Goal: Information Seeking & Learning: Find specific fact

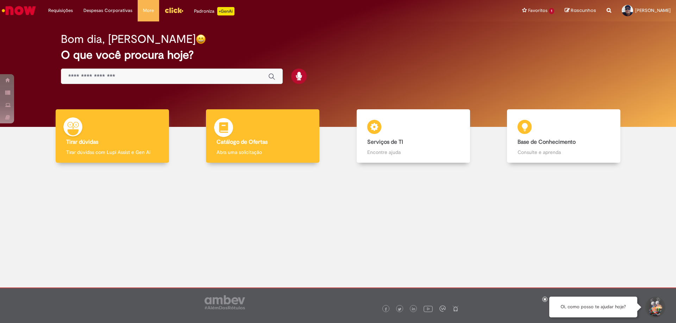
click at [238, 142] on b "Catálogo de Ofertas" at bounding box center [241, 142] width 51 height 7
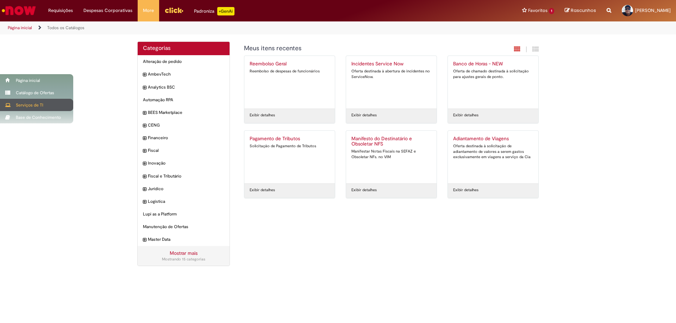
click at [25, 103] on div "Serviços de TI" at bounding box center [36, 105] width 73 height 12
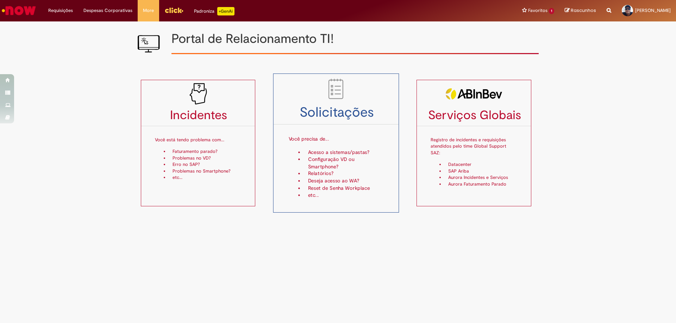
click at [316, 162] on li "Configuração VD ou Smartphone?" at bounding box center [344, 163] width 80 height 14
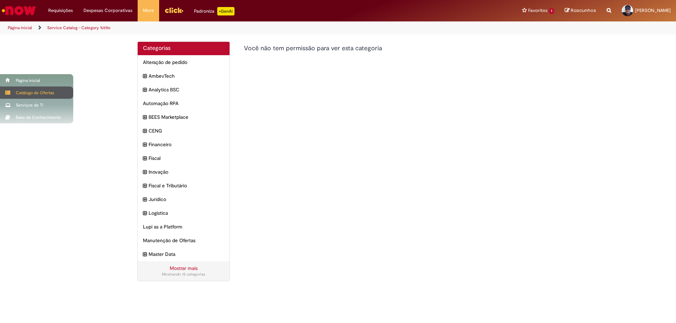
click at [31, 93] on div "Catálogo de Ofertas" at bounding box center [36, 93] width 73 height 12
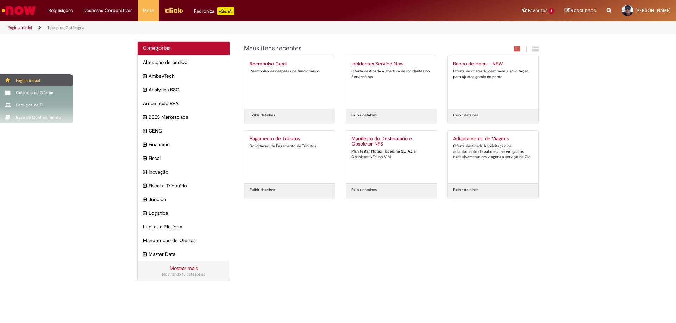
click at [24, 83] on div "Página inicial" at bounding box center [36, 80] width 73 height 12
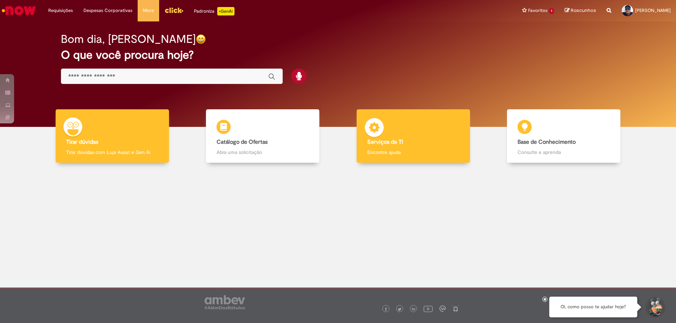
click at [396, 126] on div "Serviços de TI Serviços de TI Encontre ajuda" at bounding box center [413, 136] width 113 height 54
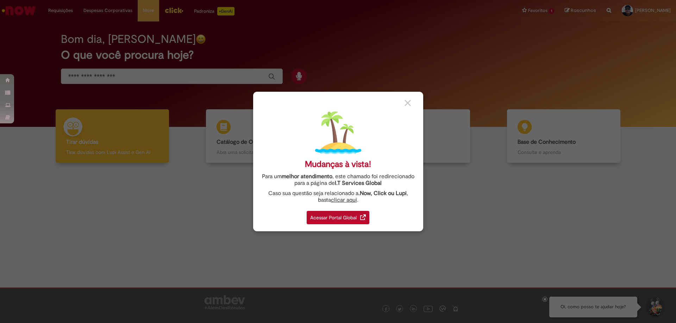
click at [405, 102] on img at bounding box center [407, 103] width 6 height 6
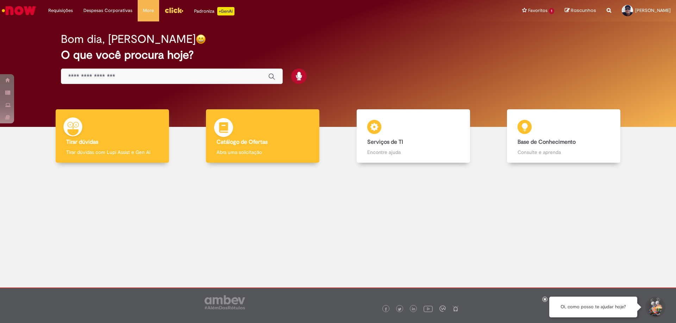
click at [249, 131] on div "Catálogo de Ofertas Catálogo de Ofertas Abra uma solicitação" at bounding box center [262, 136] width 113 height 54
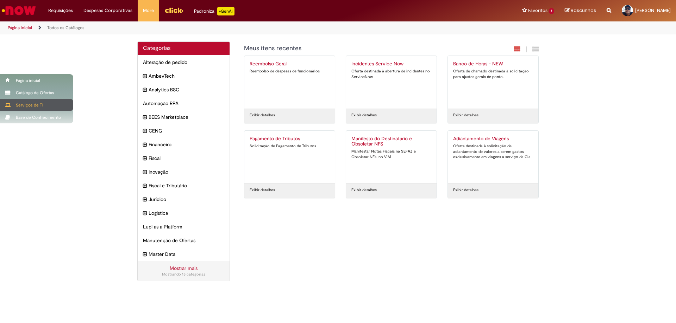
click at [24, 106] on div "Serviços de TI" at bounding box center [36, 105] width 73 height 12
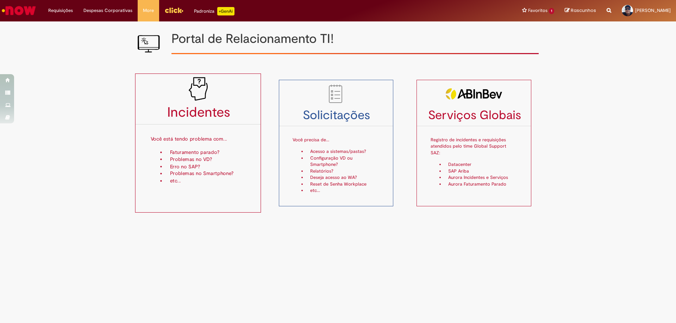
click at [200, 150] on li "Faturamento parado?" at bounding box center [206, 152] width 80 height 7
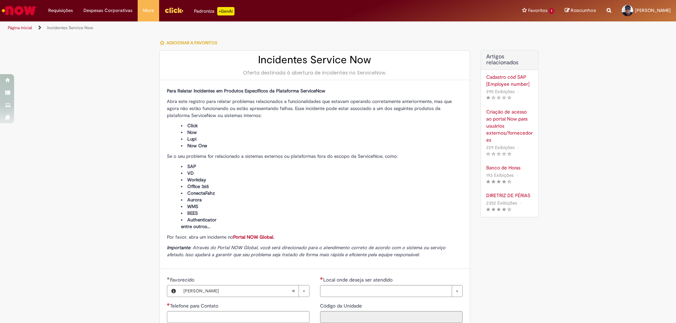
type input "**********"
type input "****"
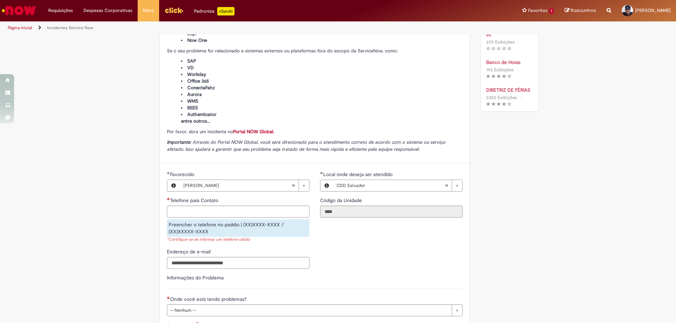
scroll to position [141, 0]
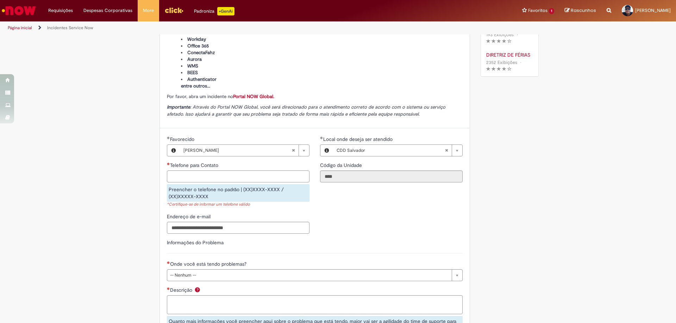
click at [202, 182] on input "Telefone para Contato" at bounding box center [238, 177] width 143 height 12
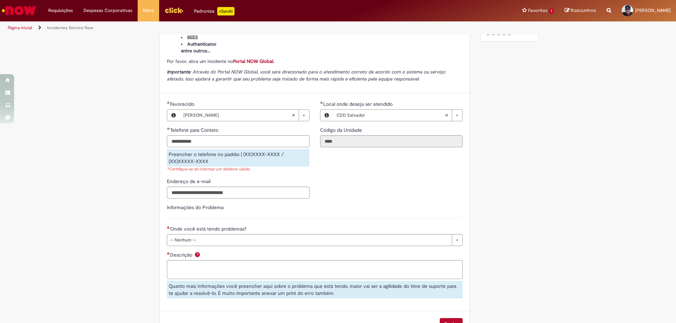
type input "**********"
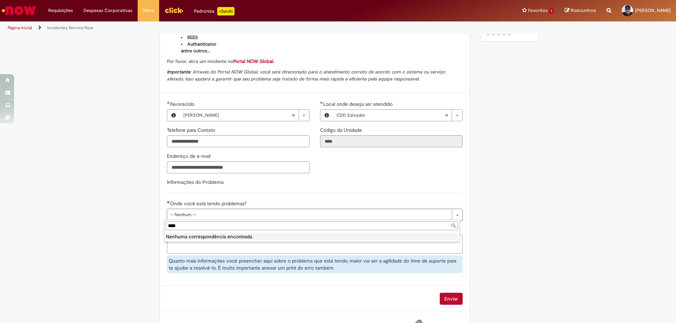
type input "*****"
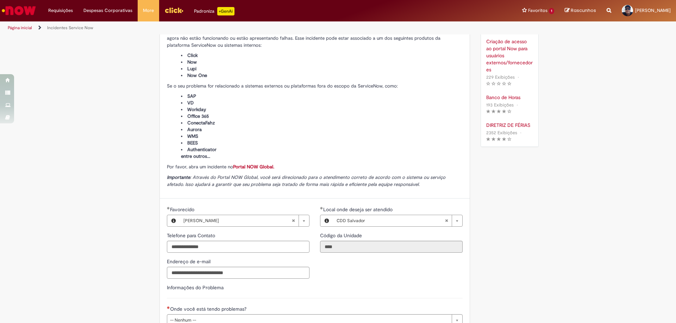
click at [222, 8] on p "+GenAi" at bounding box center [225, 11] width 17 height 8
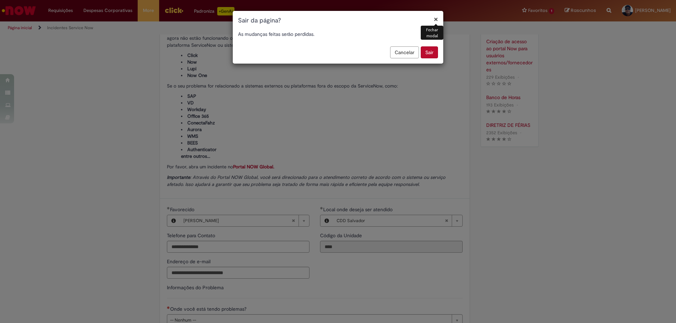
drag, startPoint x: 404, startPoint y: 50, endPoint x: 358, endPoint y: 70, distance: 50.3
click at [405, 50] on button "Cancelar" at bounding box center [404, 52] width 29 height 12
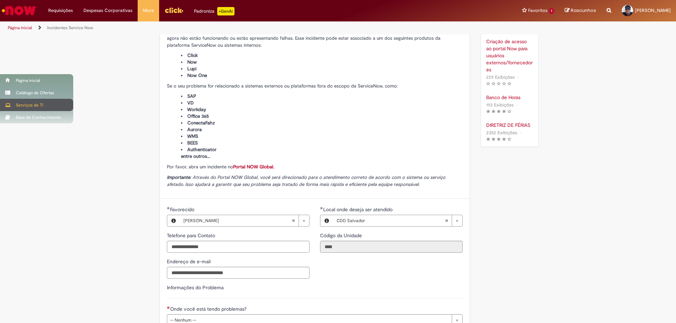
click at [24, 104] on div "Serviços de TI" at bounding box center [36, 105] width 73 height 12
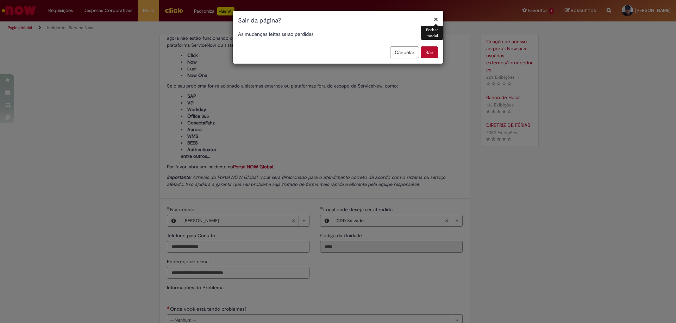
click at [428, 53] on button "Sair" at bounding box center [429, 52] width 17 height 12
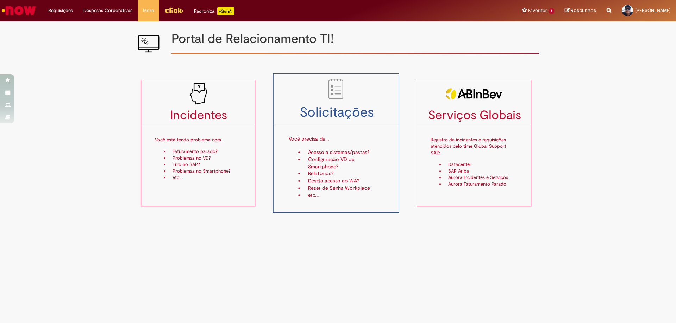
click at [327, 164] on li "Configuração VD ou Smartphone?" at bounding box center [344, 163] width 80 height 14
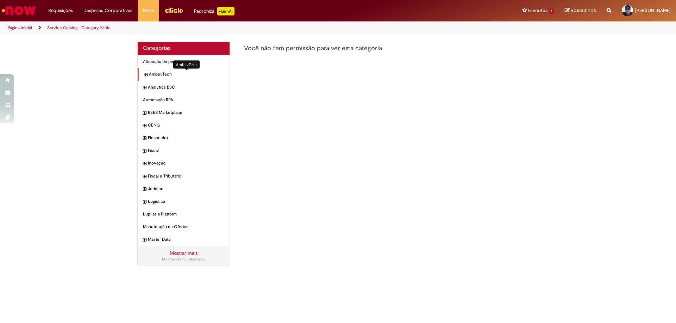
click at [154, 74] on span "AmbevTech Itens" at bounding box center [186, 74] width 75 height 6
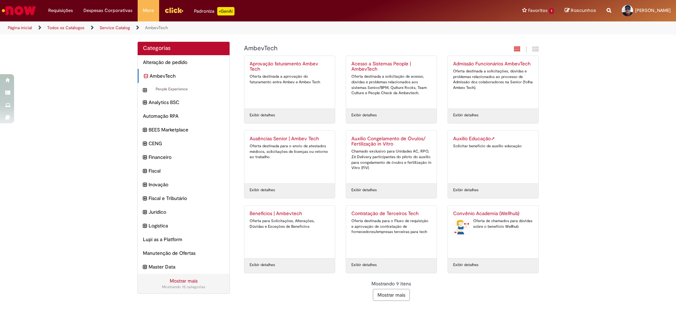
click at [607, 10] on icon "Search from all sources" at bounding box center [609, 6] width 5 height 13
click at [579, 12] on input "text" at bounding box center [595, 11] width 32 height 12
type input "**********"
click button "Pesquisar" at bounding box center [572, 11] width 14 height 12
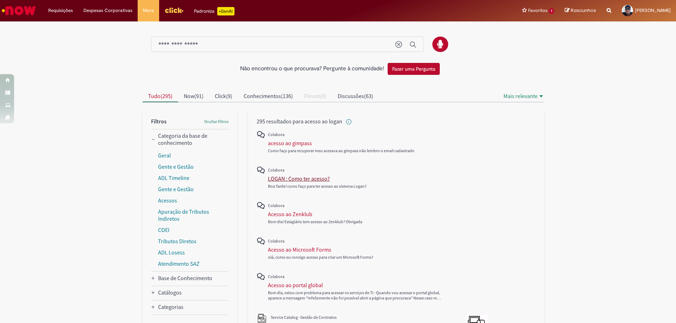
click at [277, 181] on div "LOGAN : Como ter acesso?" at bounding box center [299, 178] width 62 height 7
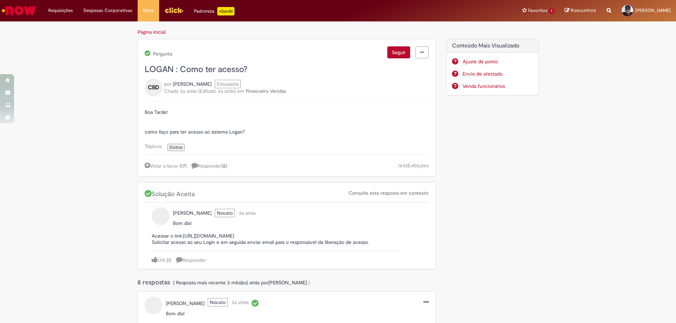
drag, startPoint x: 146, startPoint y: 234, endPoint x: 289, endPoint y: 238, distance: 142.6
click at [289, 238] on div "Larissa Galvao De Lima Novato • 3a atrás 3 anos atrás Bom dia! Acessar o link:h…" at bounding box center [287, 236] width 284 height 67
copy p "Acessar o link:https://logan.ambevdevs.com.br/unauthorized"
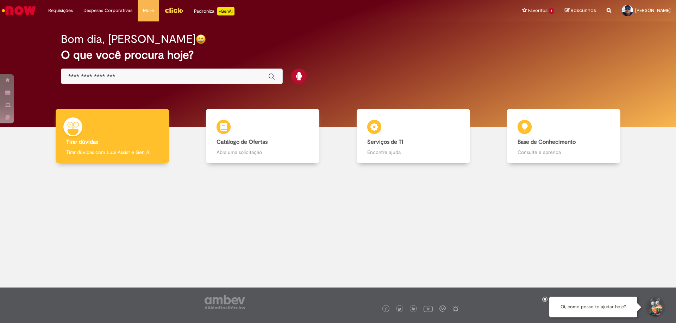
click at [156, 70] on div "Global" at bounding box center [172, 77] width 222 height 16
click at [133, 81] on div "Global" at bounding box center [172, 77] width 222 height 16
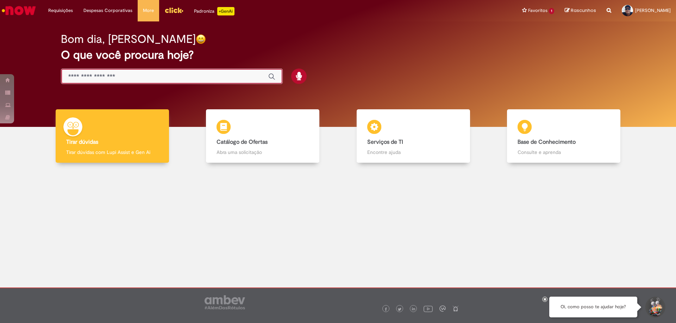
click at [132, 78] on input "Basta digitar aqui" at bounding box center [164, 77] width 193 height 8
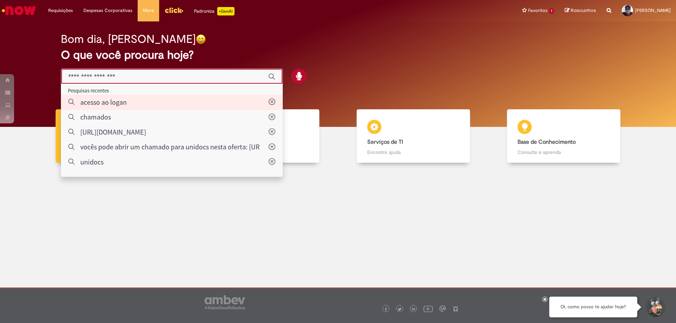
type input "**********"
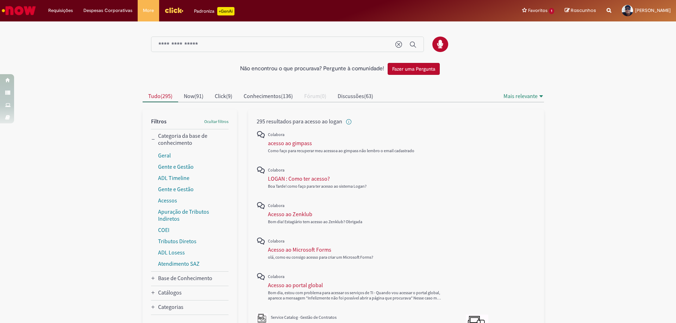
click at [395, 70] on button "Fazer uma Pergunta" at bounding box center [414, 69] width 52 height 12
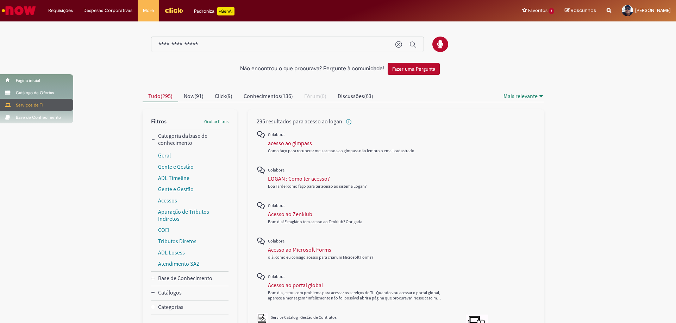
click at [34, 107] on div "Serviços de TI" at bounding box center [36, 105] width 73 height 12
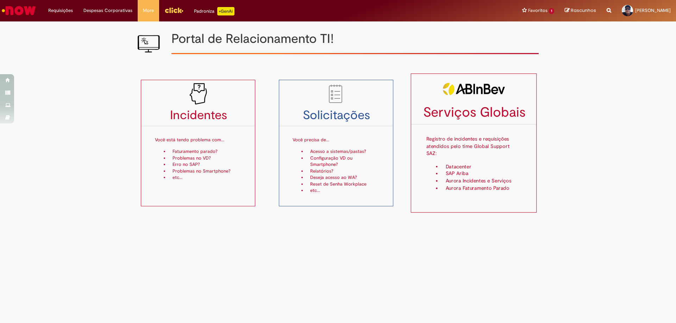
click at [446, 135] on p "Registro de incidentes e requisições atendidos pelo time Global Support SAZ:" at bounding box center [473, 143] width 95 height 33
